Goal: Transaction & Acquisition: Obtain resource

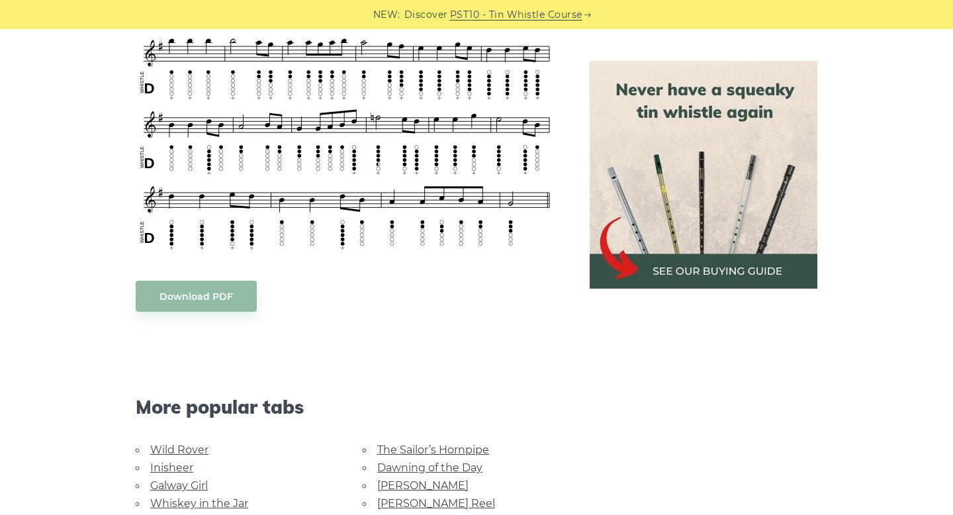
scroll to position [833, 0]
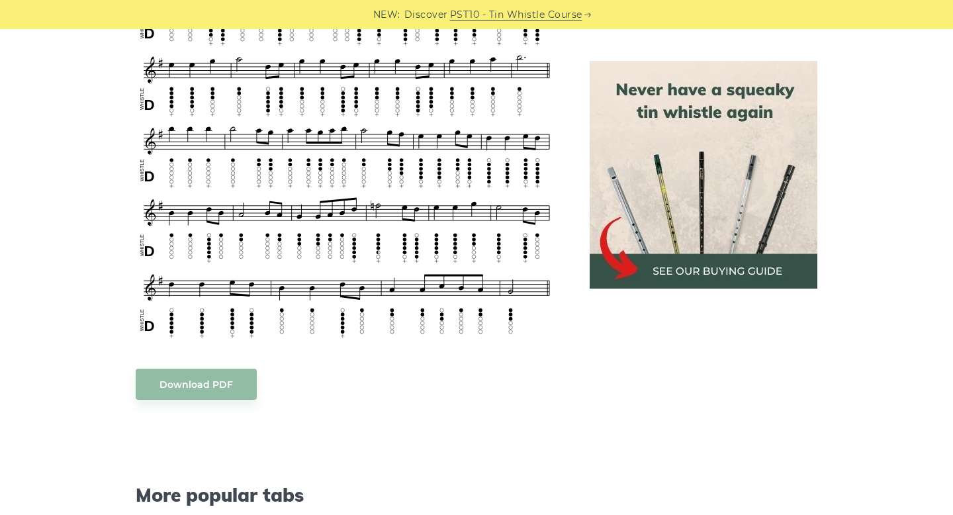
click at [507, 354] on div "Sheet music notes and tab to play Tabhair dom do lámh on a tin whistle ([PERSON…" at bounding box center [347, 191] width 422 height 1296
click at [234, 376] on body "NEW: Discover PST10 - Tin Whistle Course Lessons Fingering Charts Tabs & Notes …" at bounding box center [476, 388] width 953 height 2443
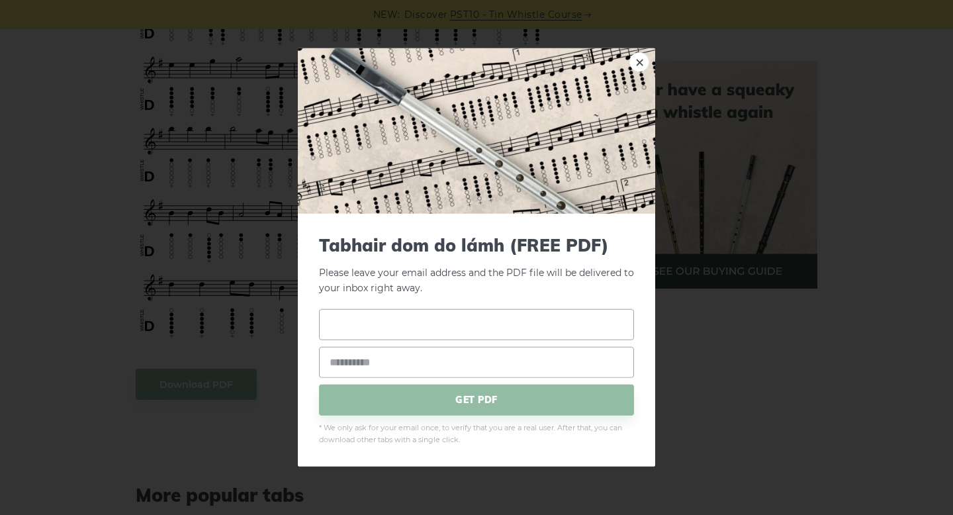
click at [416, 320] on input "text" at bounding box center [476, 324] width 315 height 31
drag, startPoint x: 488, startPoint y: 332, endPoint x: 309, endPoint y: 306, distance: 180.6
click at [309, 306] on div "**********" at bounding box center [477, 340] width 358 height 253
type input "*"
click at [341, 363] on input "email" at bounding box center [476, 361] width 315 height 31
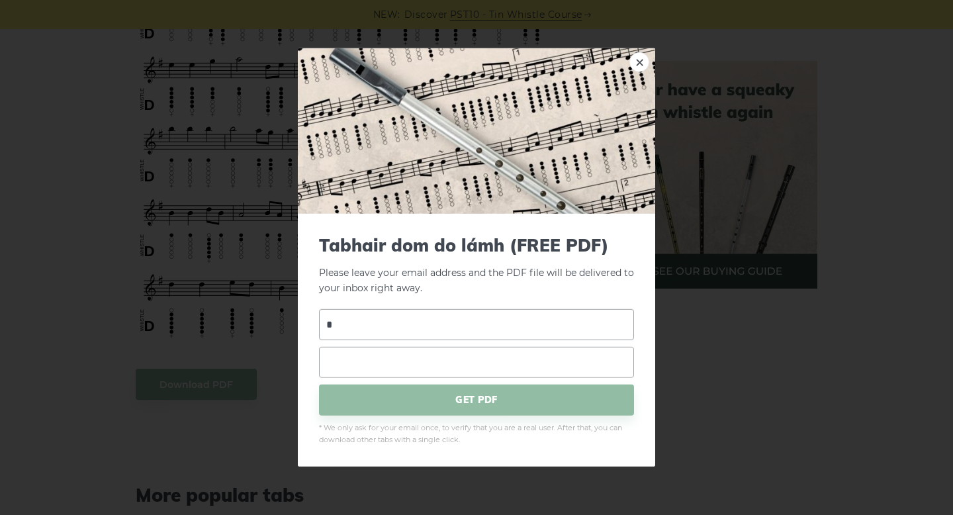
type input "*"
click at [341, 363] on input "email" at bounding box center [476, 361] width 315 height 31
click at [466, 260] on p "Please leave your email address and the PDF file will be delivered to your inbo…" at bounding box center [476, 265] width 315 height 61
click at [372, 330] on input "*" at bounding box center [476, 324] width 315 height 31
type input "****"
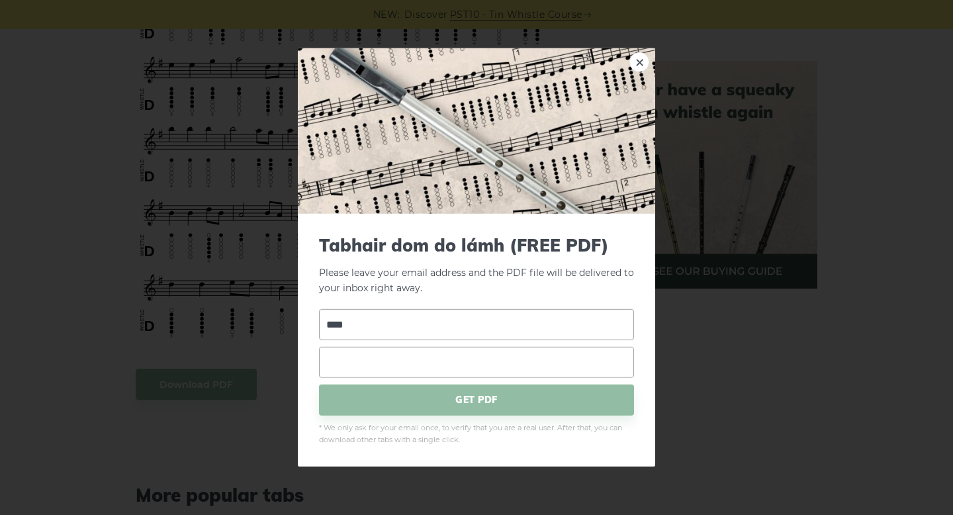
click at [407, 366] on input "email" at bounding box center [476, 361] width 315 height 31
type input "**********"
click at [467, 407] on span "GET PDF" at bounding box center [476, 399] width 315 height 31
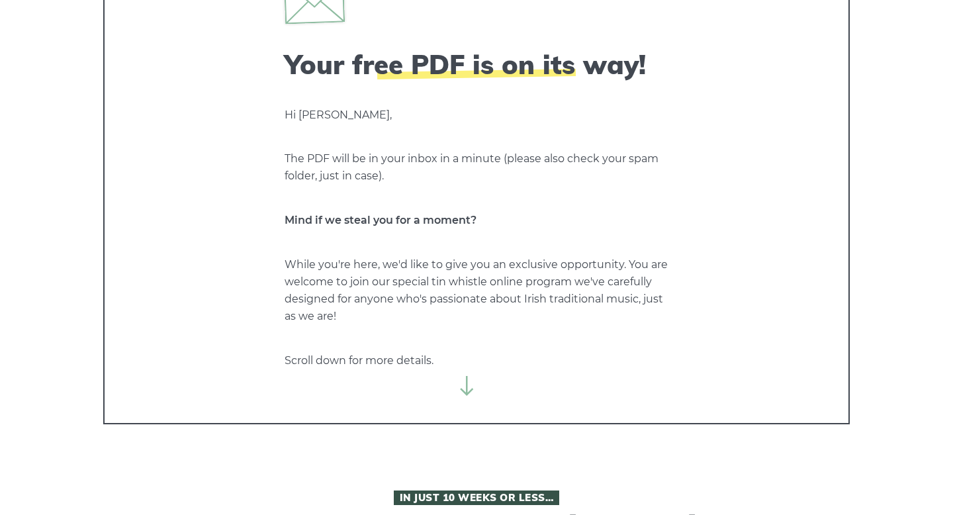
scroll to position [93, 0]
